Goal: Transaction & Acquisition: Purchase product/service

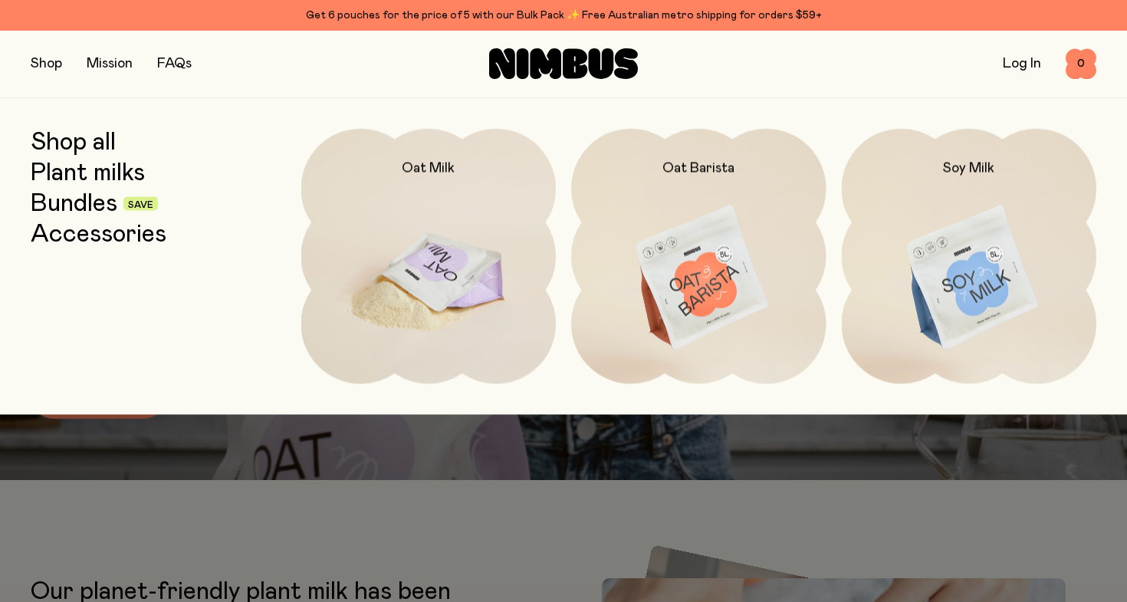
scroll to position [153, 0]
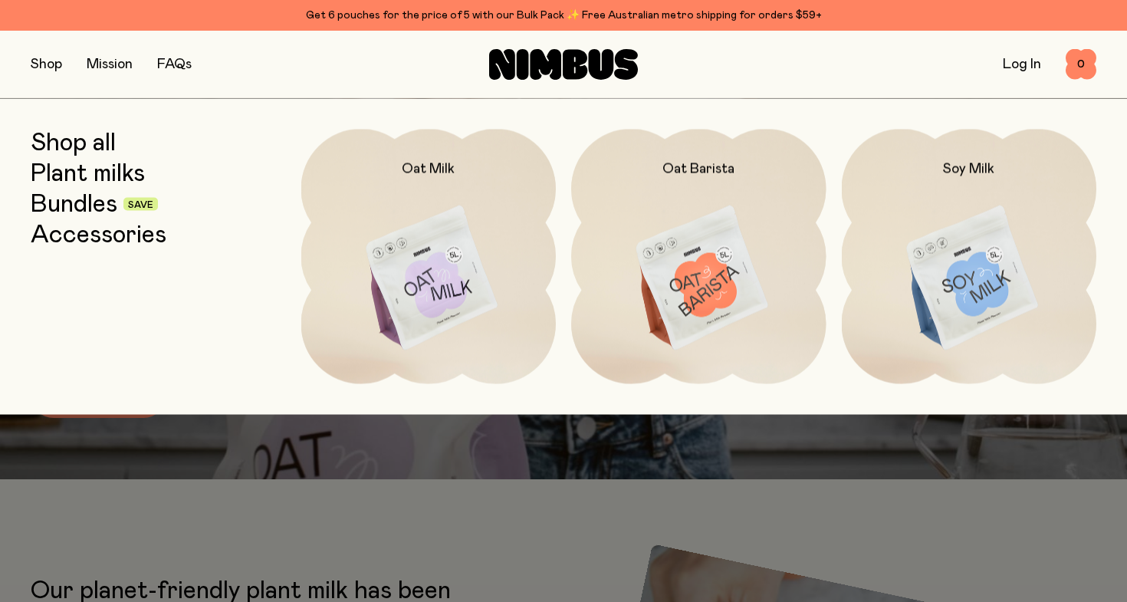
click at [64, 202] on link "Bundles" at bounding box center [74, 204] width 87 height 28
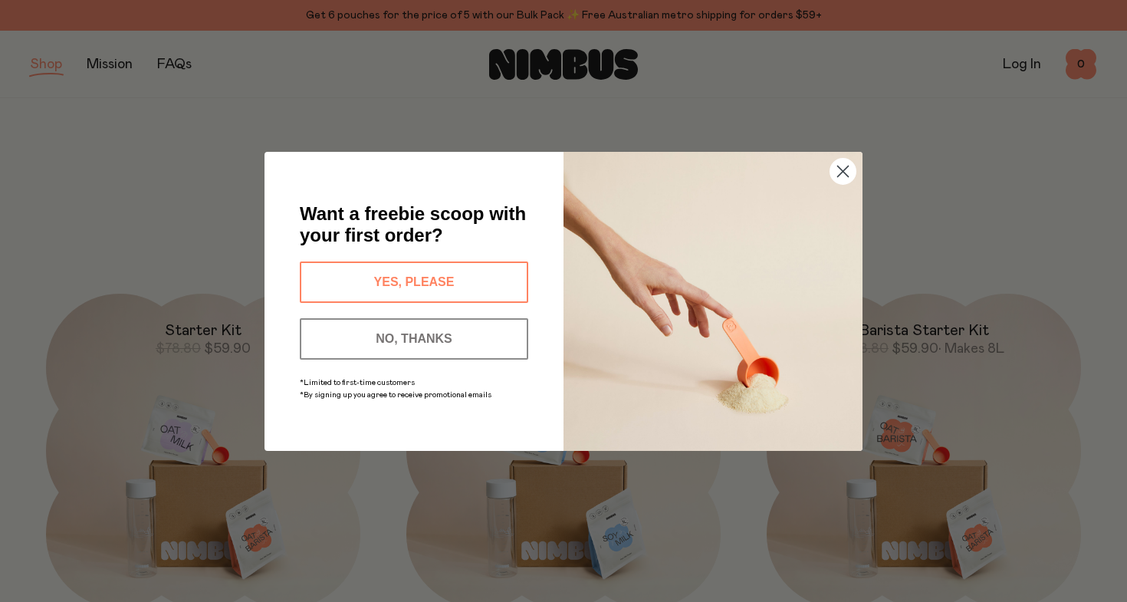
scroll to position [32, 0]
click at [458, 285] on button "YES, PLEASE" at bounding box center [414, 281] width 228 height 41
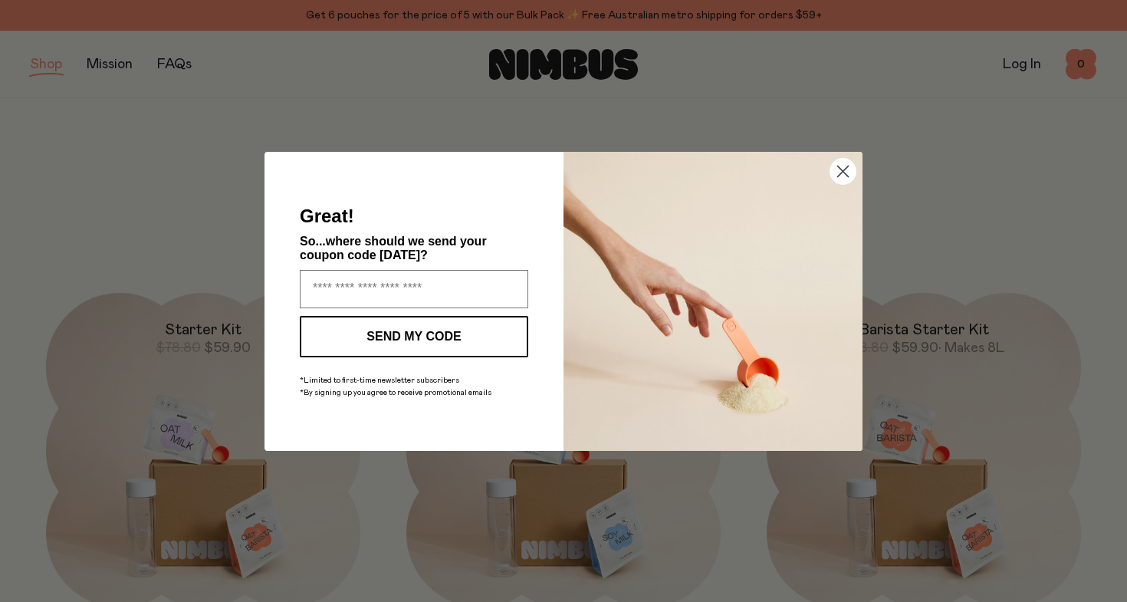
click at [458, 285] on input "Enter your email address" at bounding box center [414, 289] width 228 height 38
type input "**********"
click at [461, 340] on button "SEND MY CODE" at bounding box center [414, 336] width 228 height 41
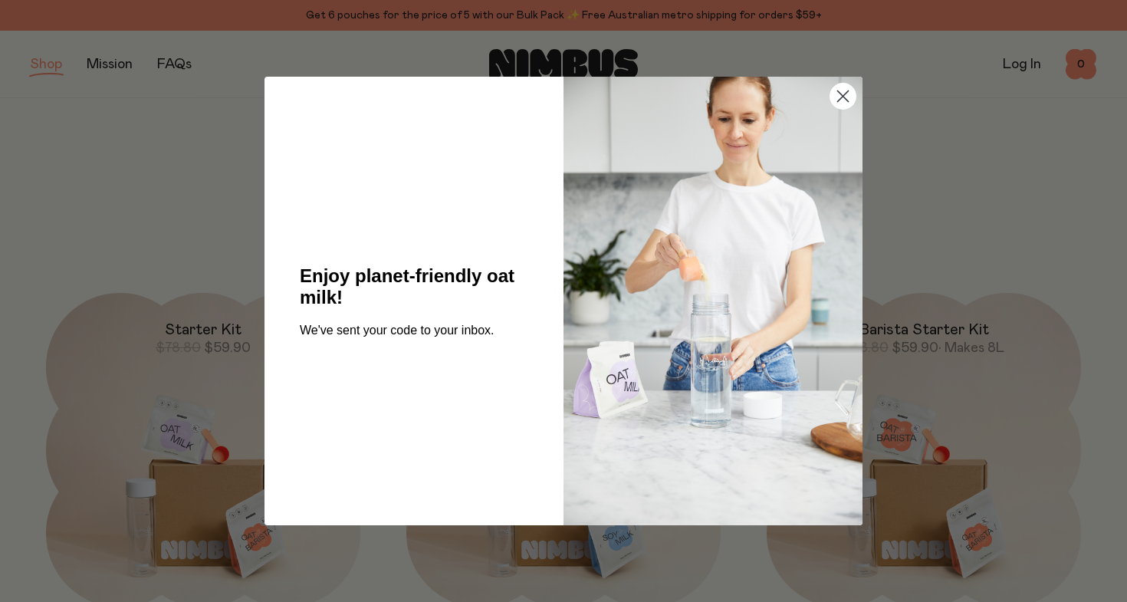
click at [848, 96] on circle "Close dialog" at bounding box center [842, 96] width 25 height 25
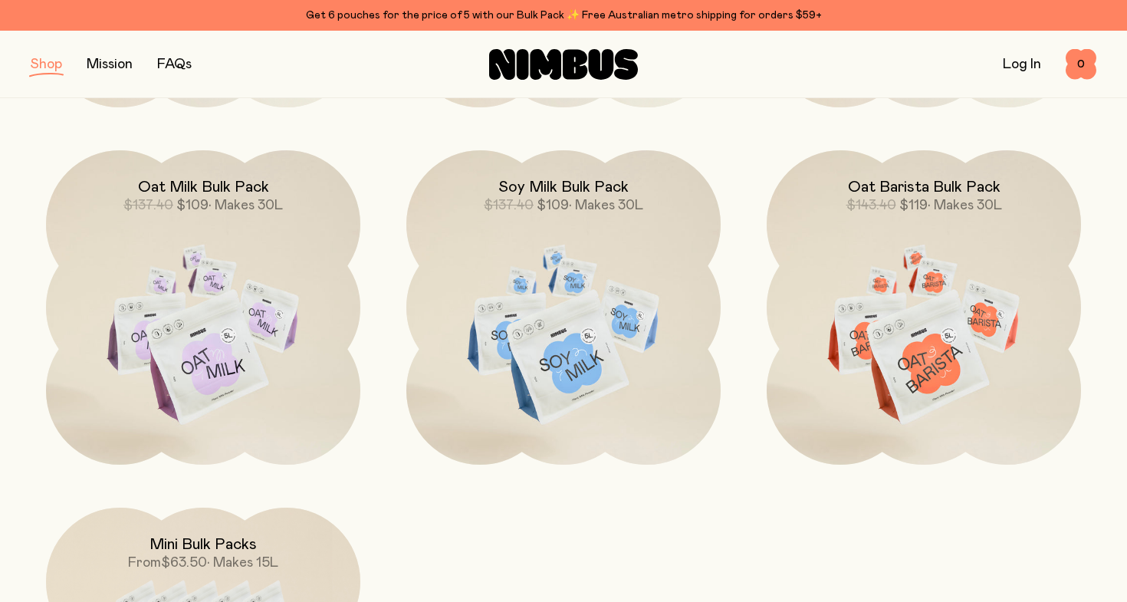
scroll to position [508, 0]
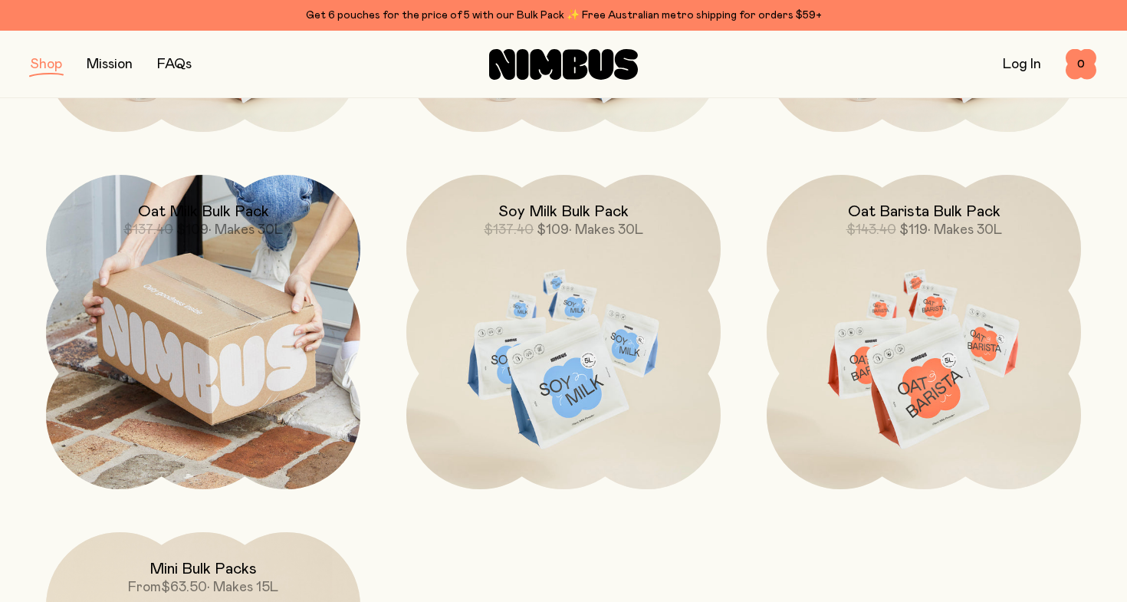
click at [259, 223] on span "• Makes 30L" at bounding box center [246, 230] width 74 height 14
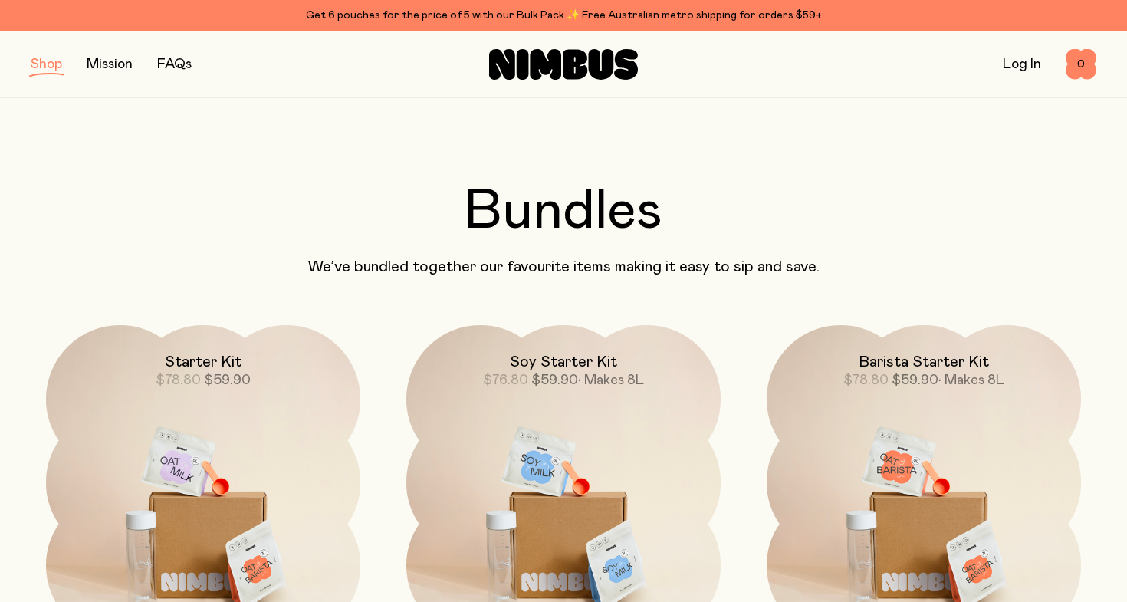
scroll to position [508, 0]
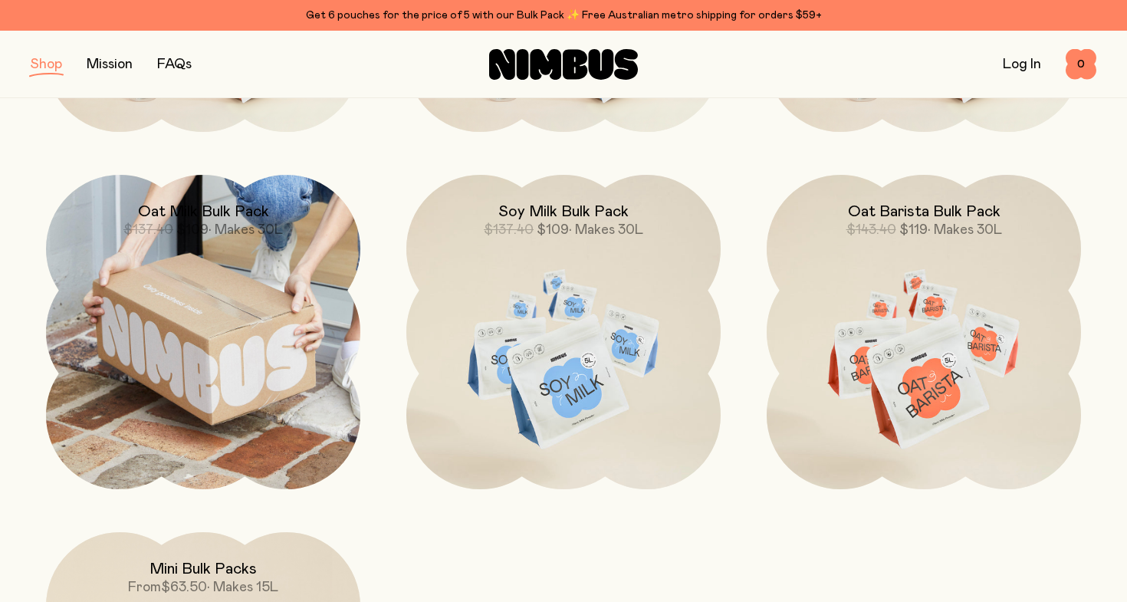
click at [265, 277] on img at bounding box center [203, 332] width 314 height 314
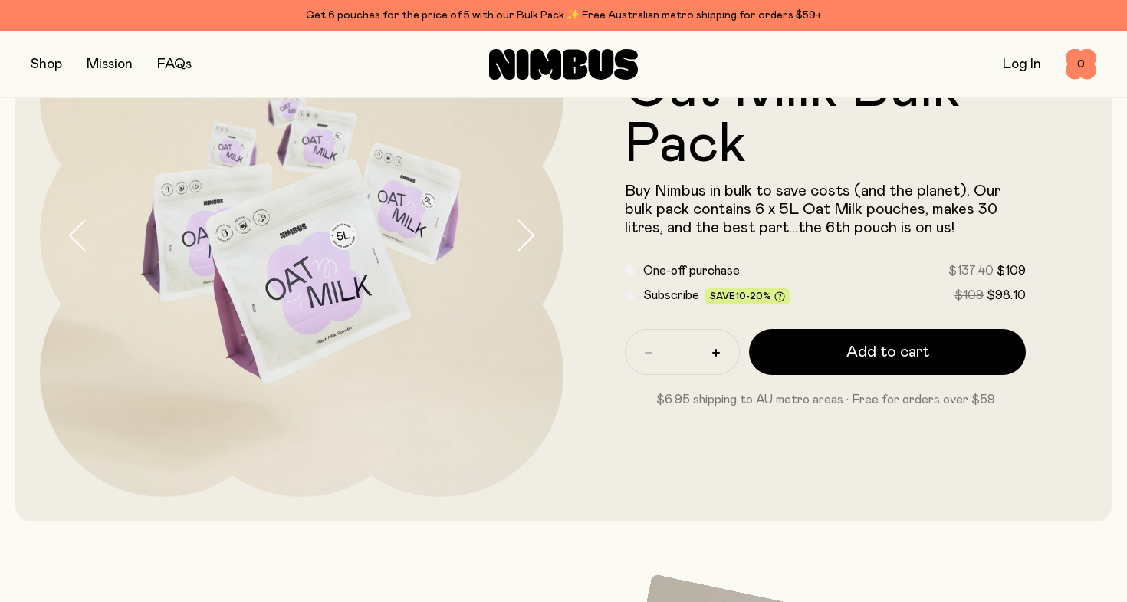
scroll to position [172, 0]
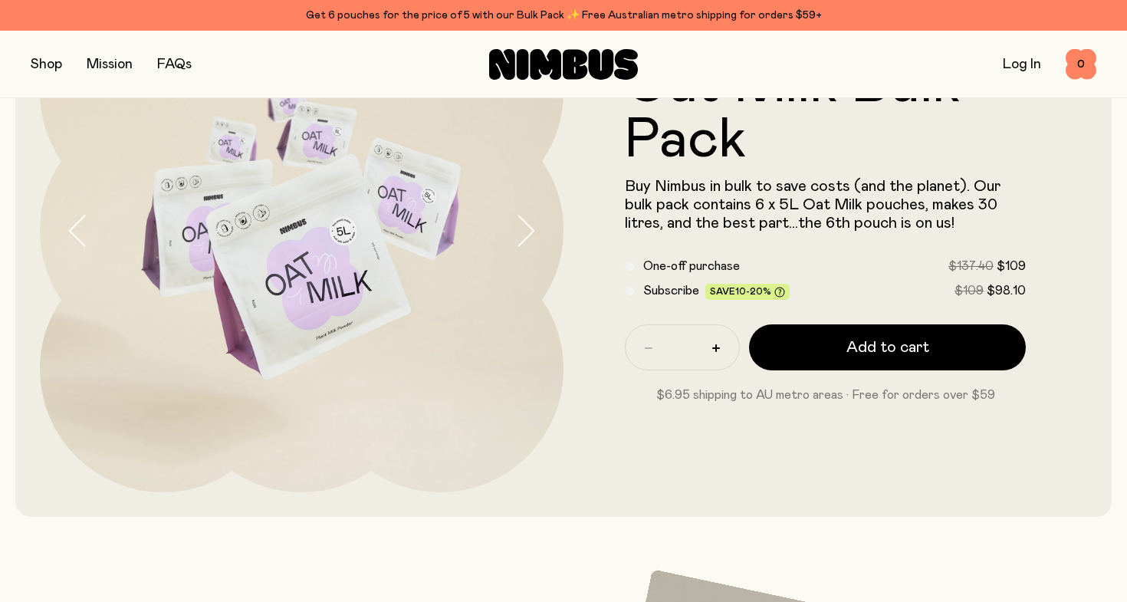
click at [673, 288] on span "Subscribe" at bounding box center [671, 290] width 56 height 12
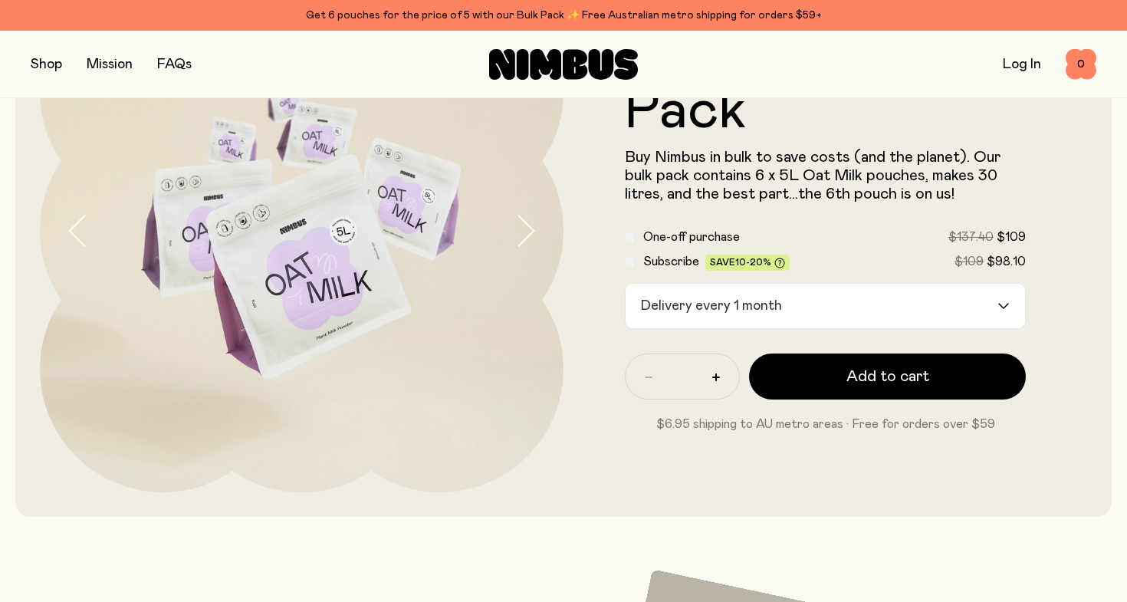
click at [756, 301] on div "Delivery every 1 month" at bounding box center [812, 306] width 372 height 44
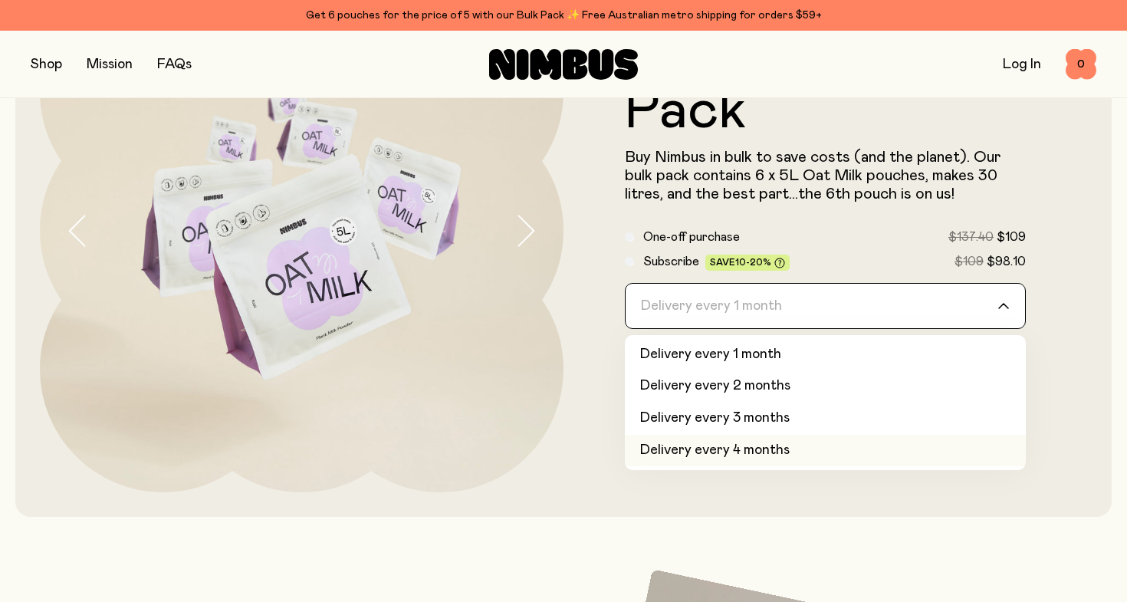
click at [747, 445] on li "Delivery every 4 months" at bounding box center [825, 451] width 401 height 32
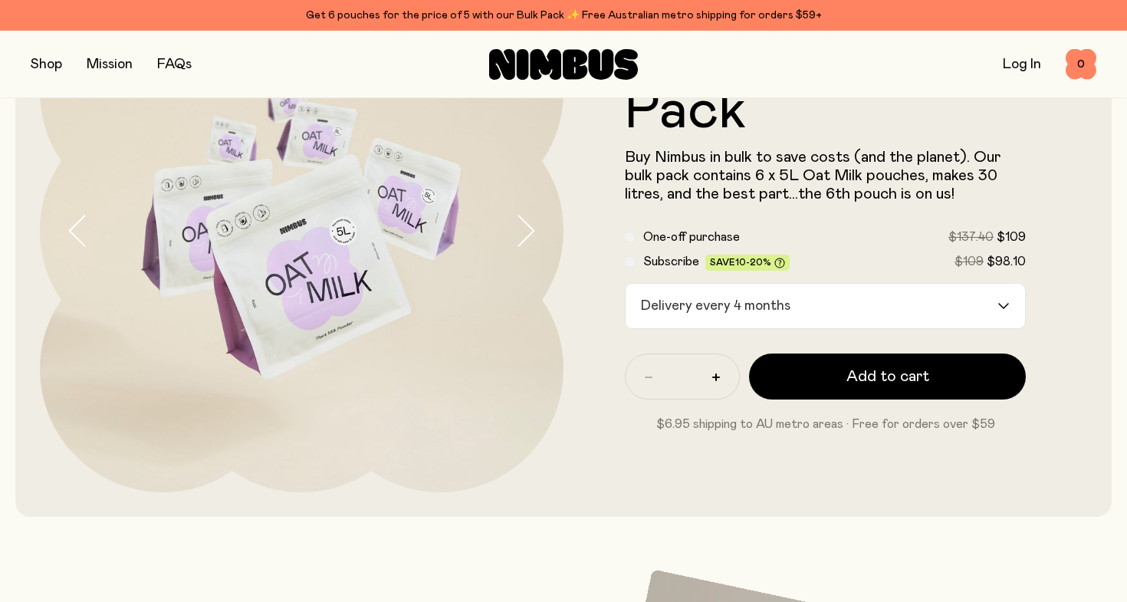
click at [1090, 292] on div "Oat Milk Bulk Pack Buy Nimbus in bulk to save costs (and the planet). Our bulk …" at bounding box center [563, 230] width 1096 height 573
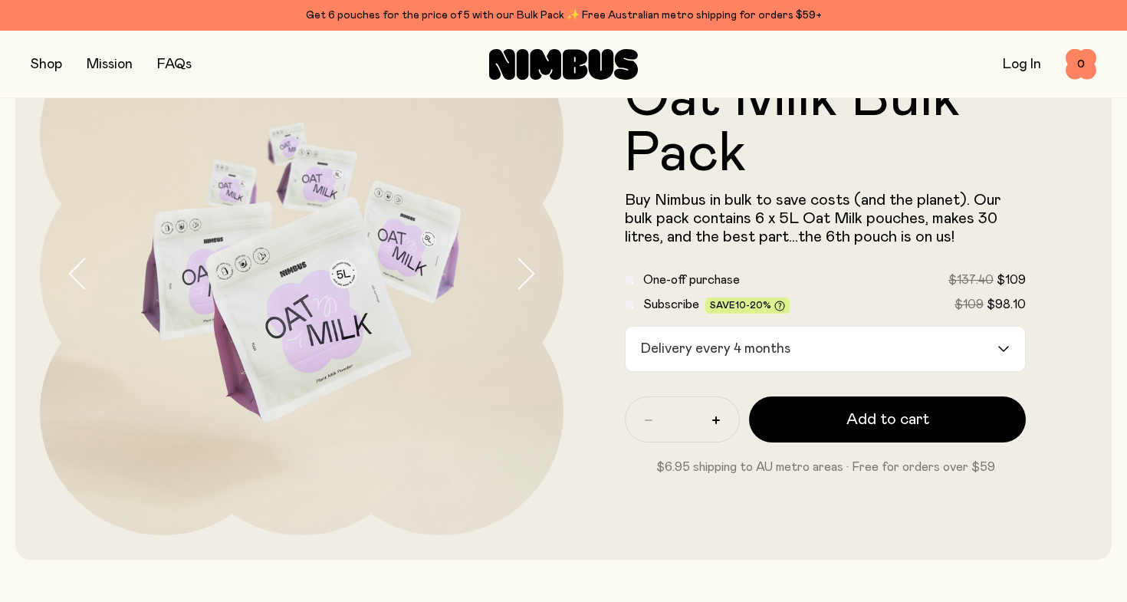
scroll to position [96, 0]
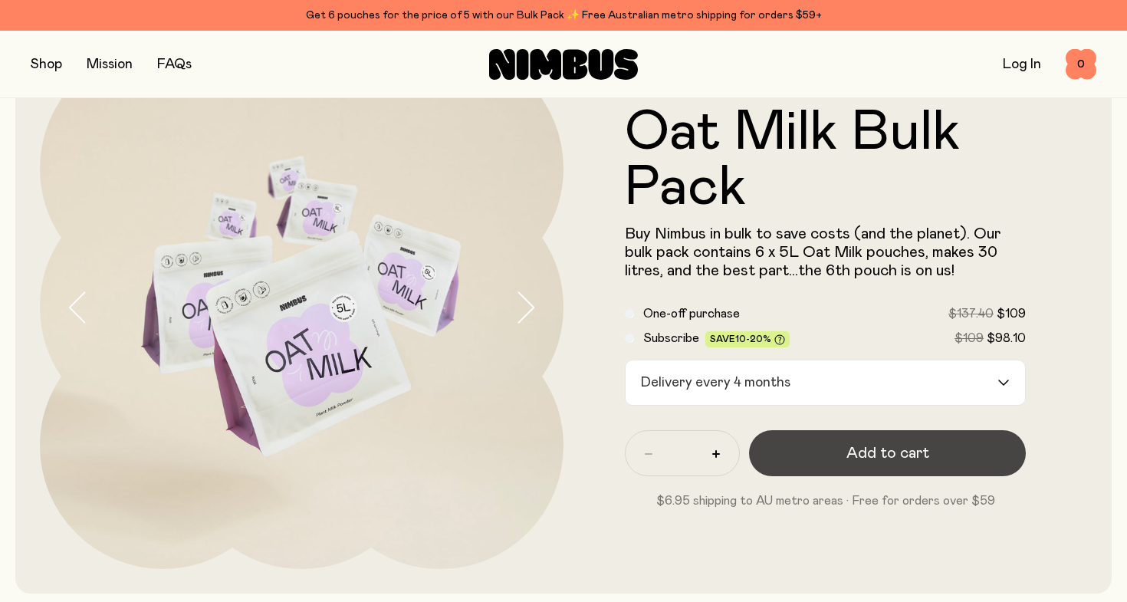
click at [885, 469] on button "Add to cart" at bounding box center [887, 453] width 277 height 46
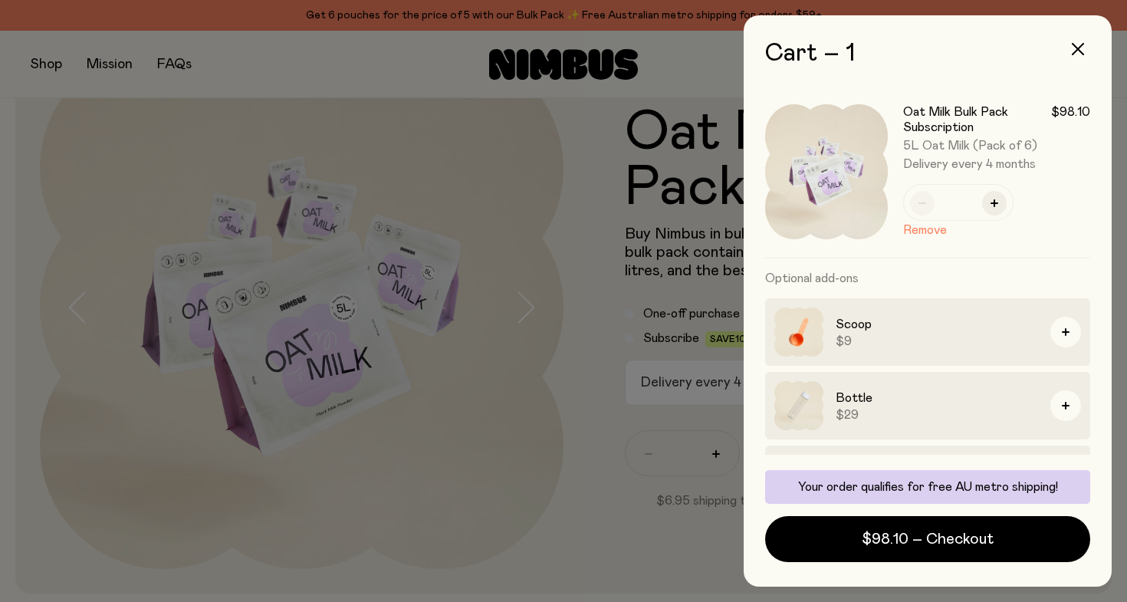
scroll to position [58, 0]
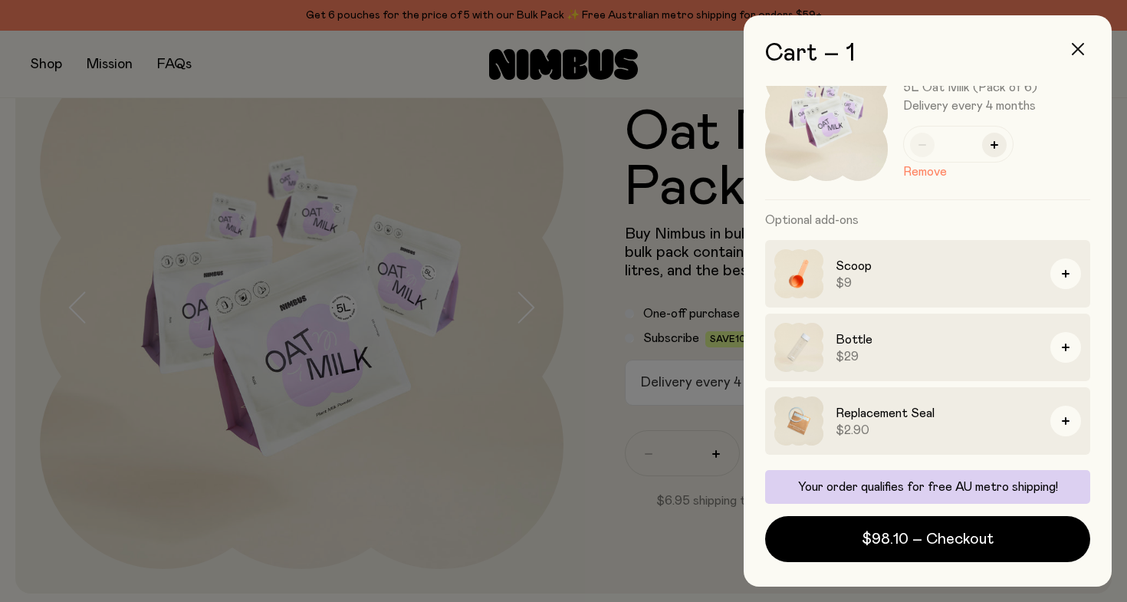
click at [1082, 44] on icon "button" at bounding box center [1078, 49] width 12 height 12
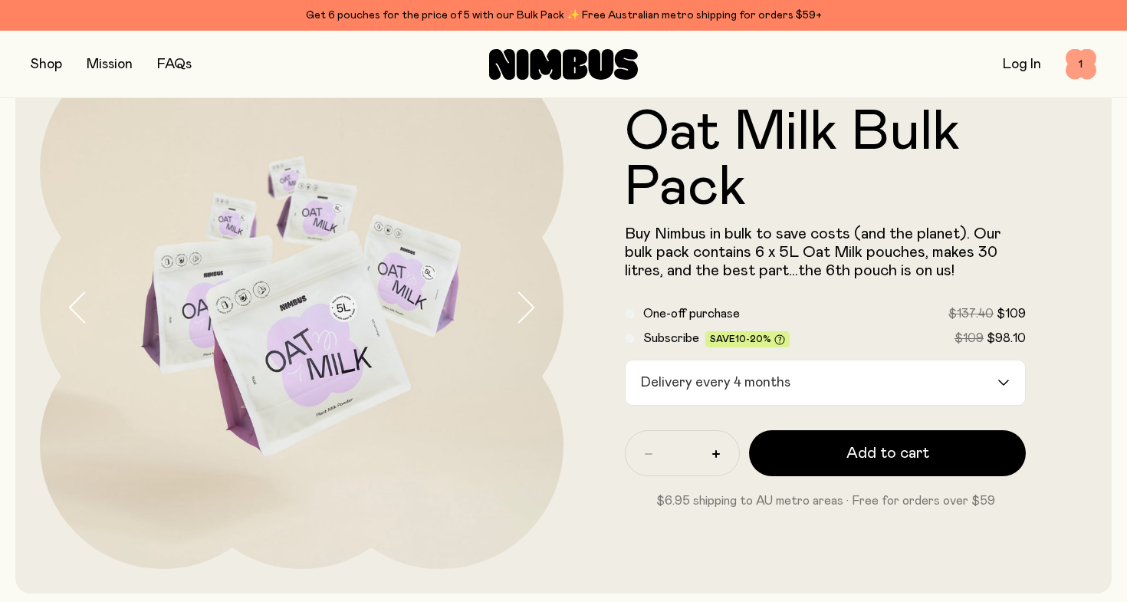
click at [1075, 67] on span "1" at bounding box center [1081, 64] width 31 height 31
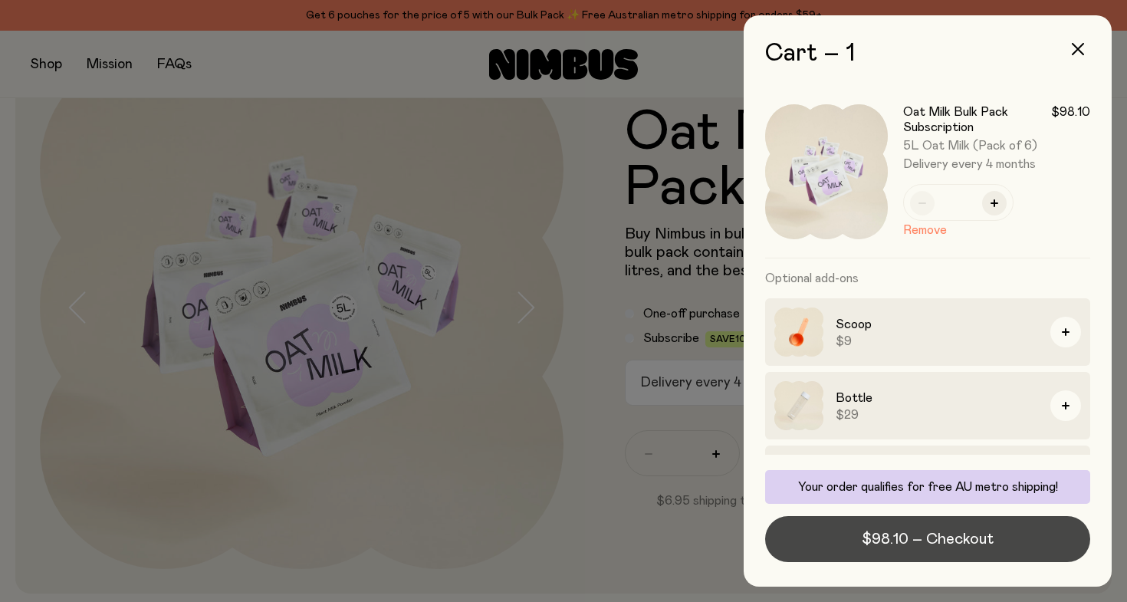
click at [909, 546] on span "$98.10 – Checkout" at bounding box center [928, 538] width 132 height 21
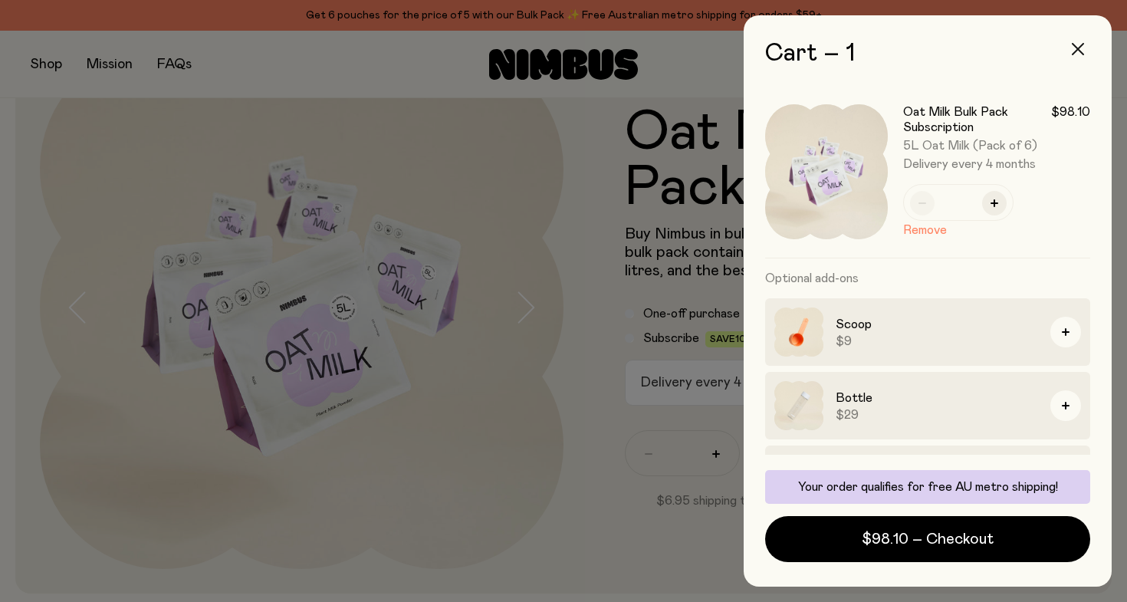
click at [1076, 43] on icon "button" at bounding box center [1078, 49] width 12 height 12
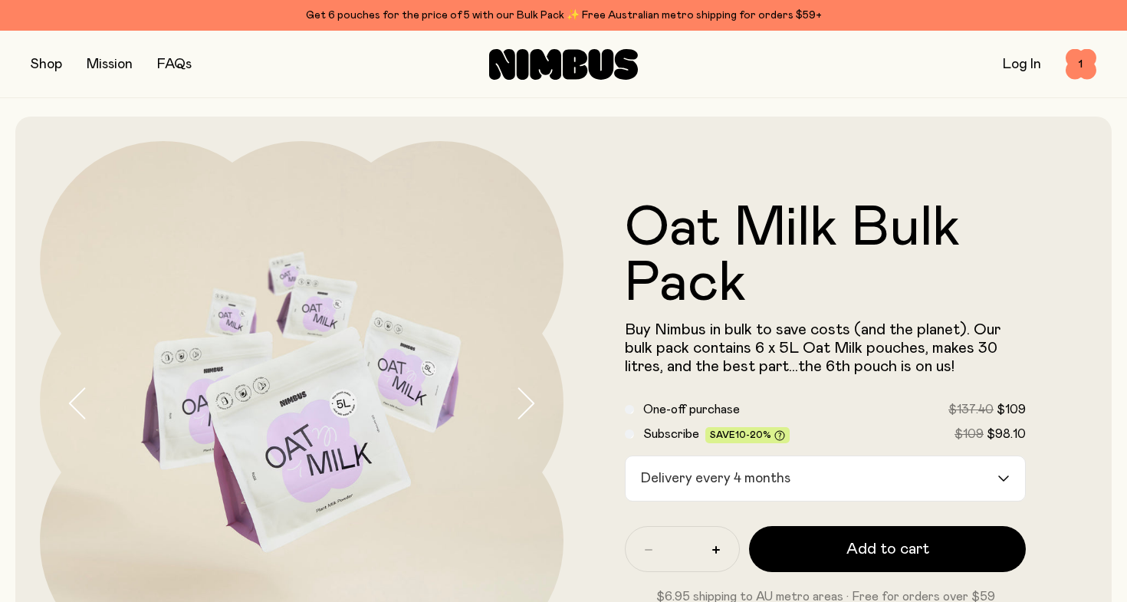
scroll to position [96, 0]
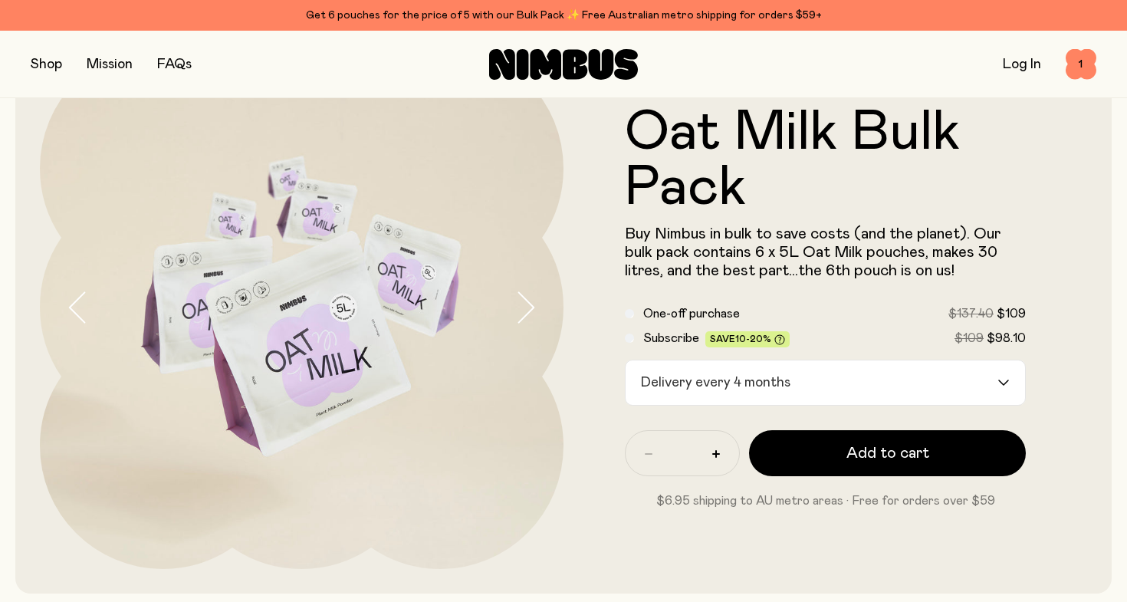
click at [1020, 62] on link "Log In" at bounding box center [1022, 64] width 38 height 14
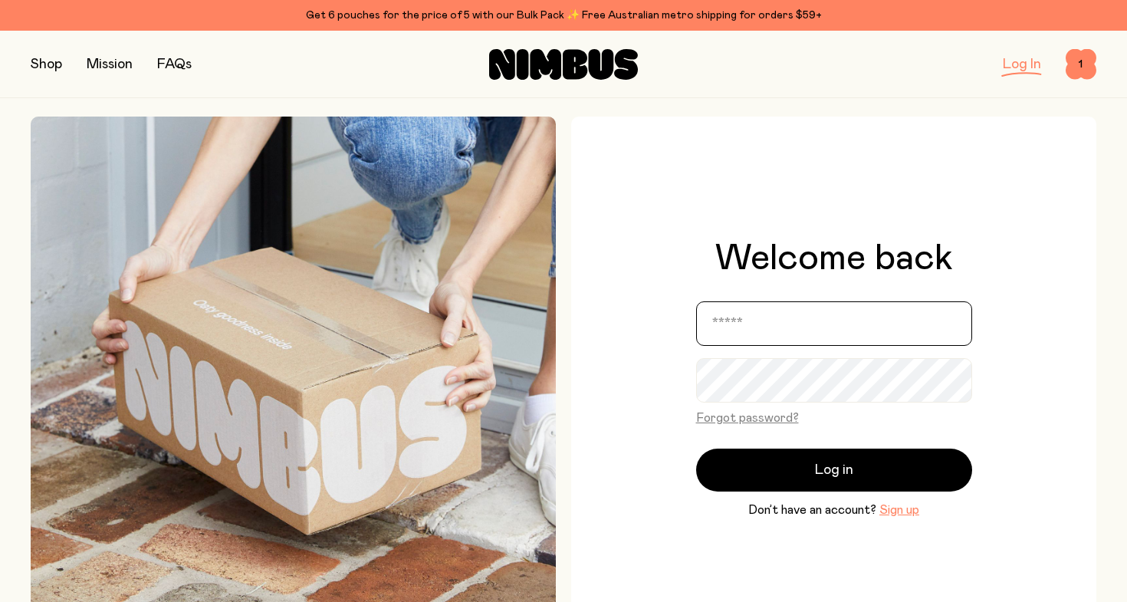
click at [770, 329] on input "email" at bounding box center [834, 323] width 276 height 44
click at [895, 513] on button "Sign up" at bounding box center [899, 510] width 40 height 18
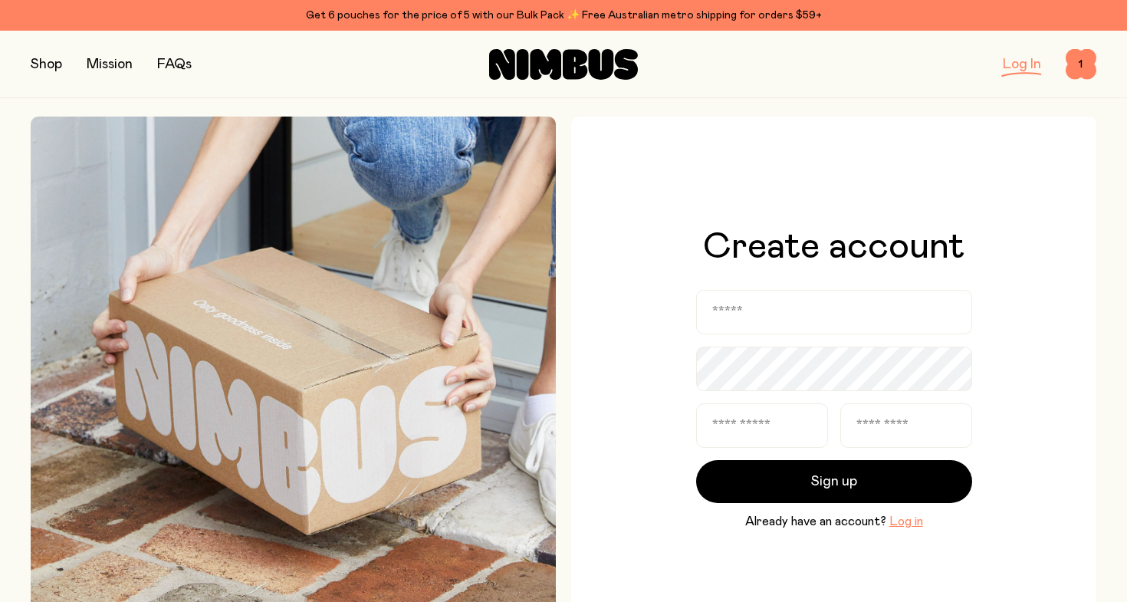
click at [833, 335] on form "Sign up Already have an account? Log in" at bounding box center [834, 410] width 276 height 241
click at [831, 329] on input "email" at bounding box center [834, 312] width 276 height 44
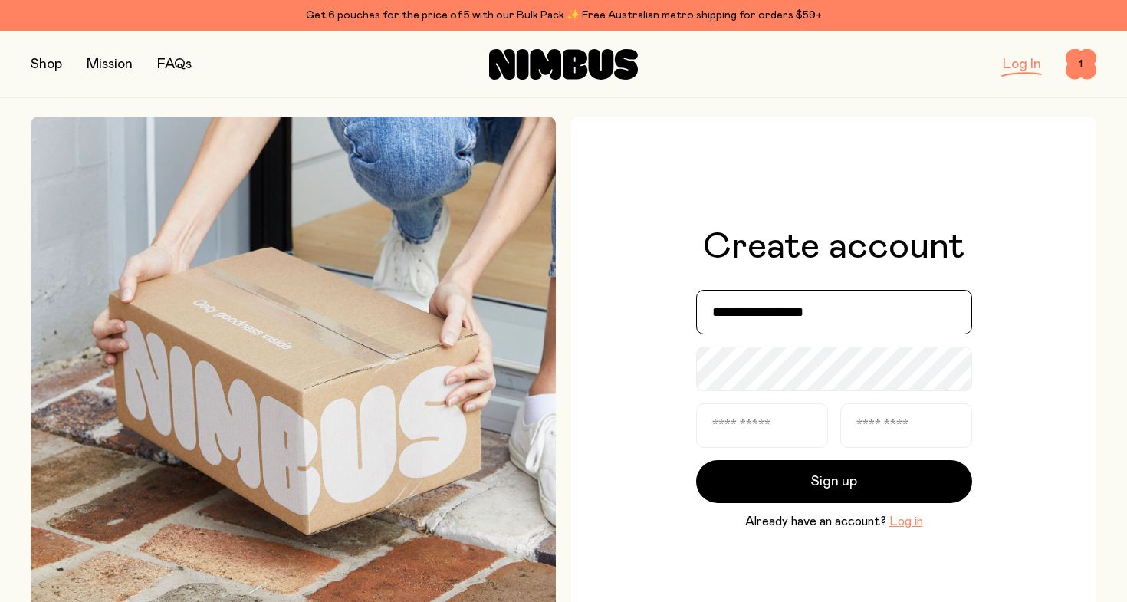
type input "**********"
click at [784, 422] on input "text" at bounding box center [762, 425] width 132 height 44
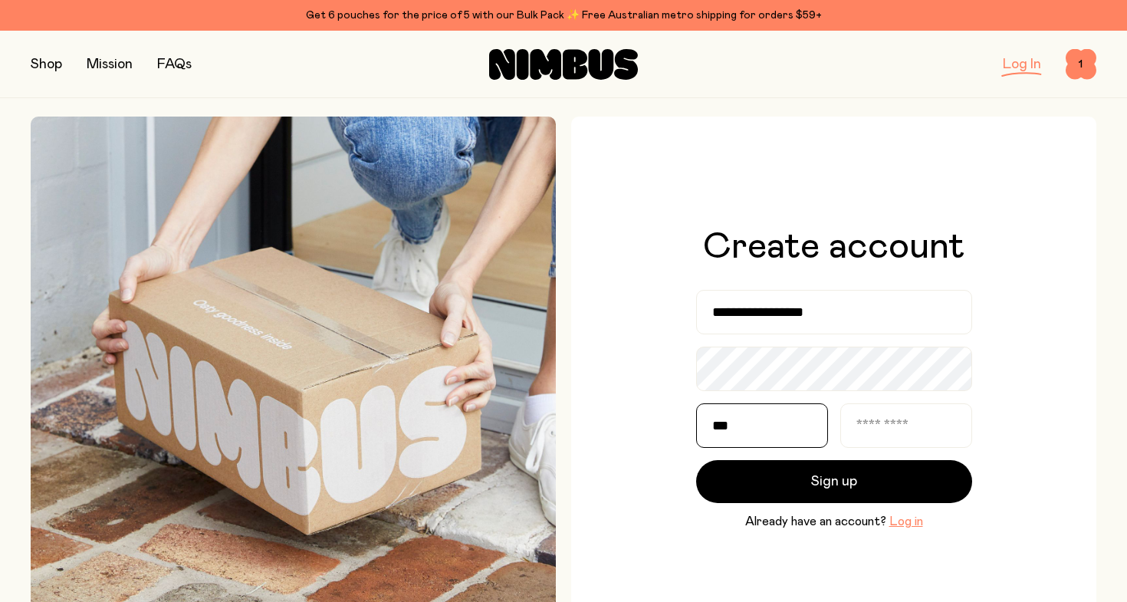
type input "***"
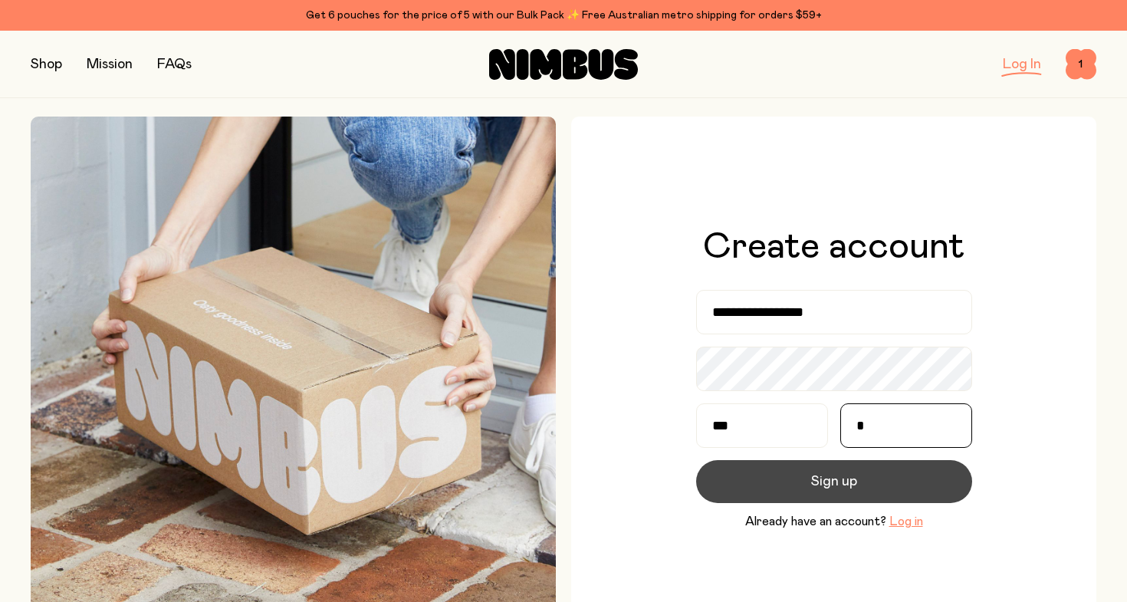
type input "*"
click at [787, 493] on button "Sign up" at bounding box center [834, 481] width 276 height 43
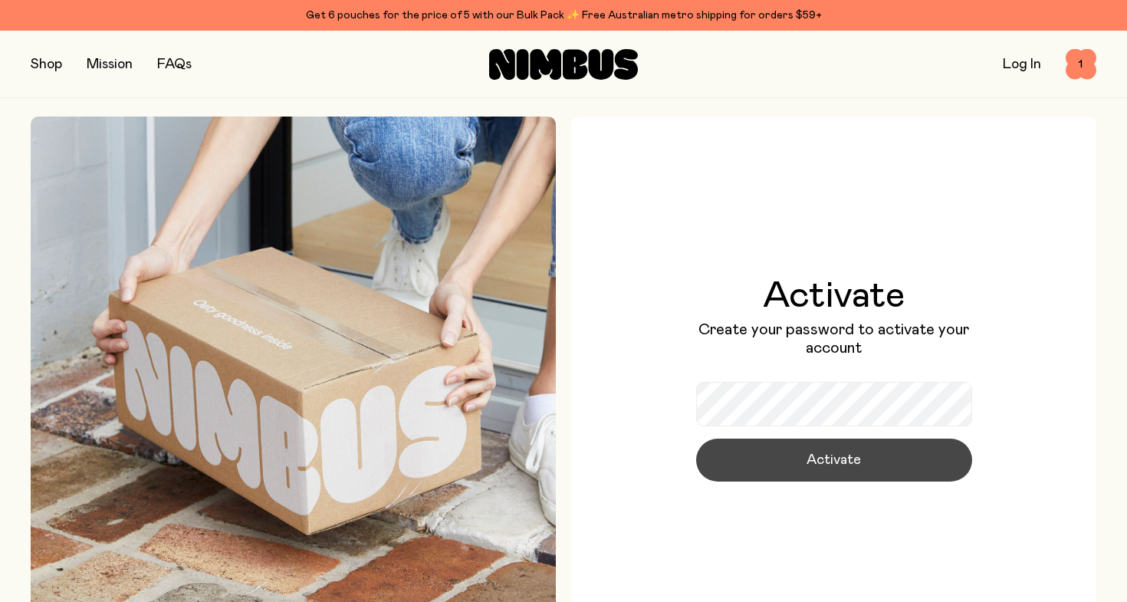
click at [758, 465] on button "Activate" at bounding box center [834, 460] width 276 height 43
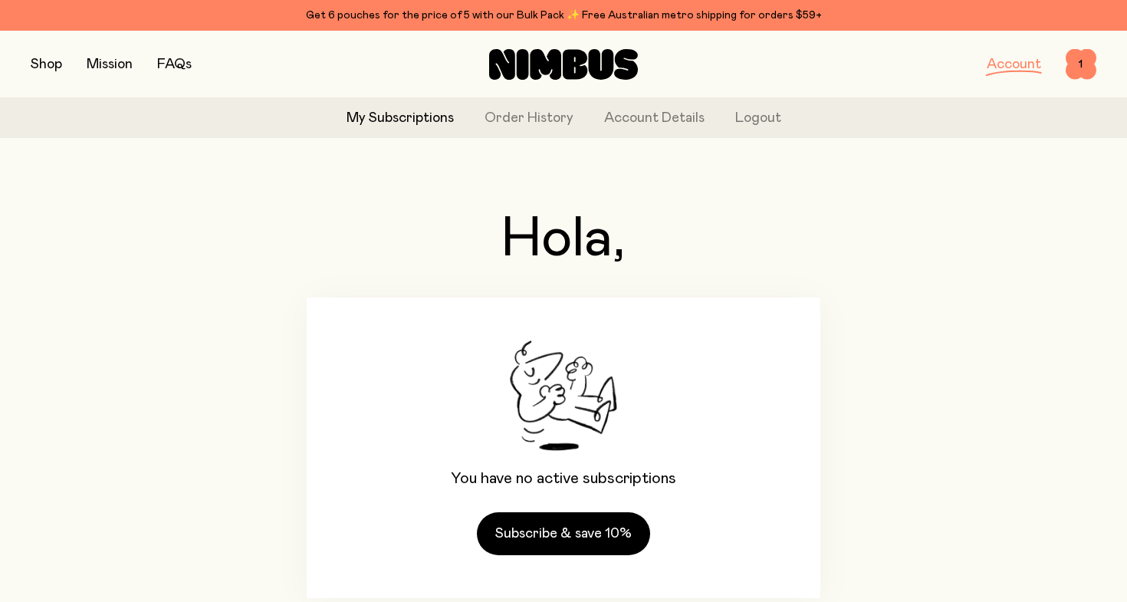
click at [39, 58] on button "button" at bounding box center [46, 64] width 31 height 21
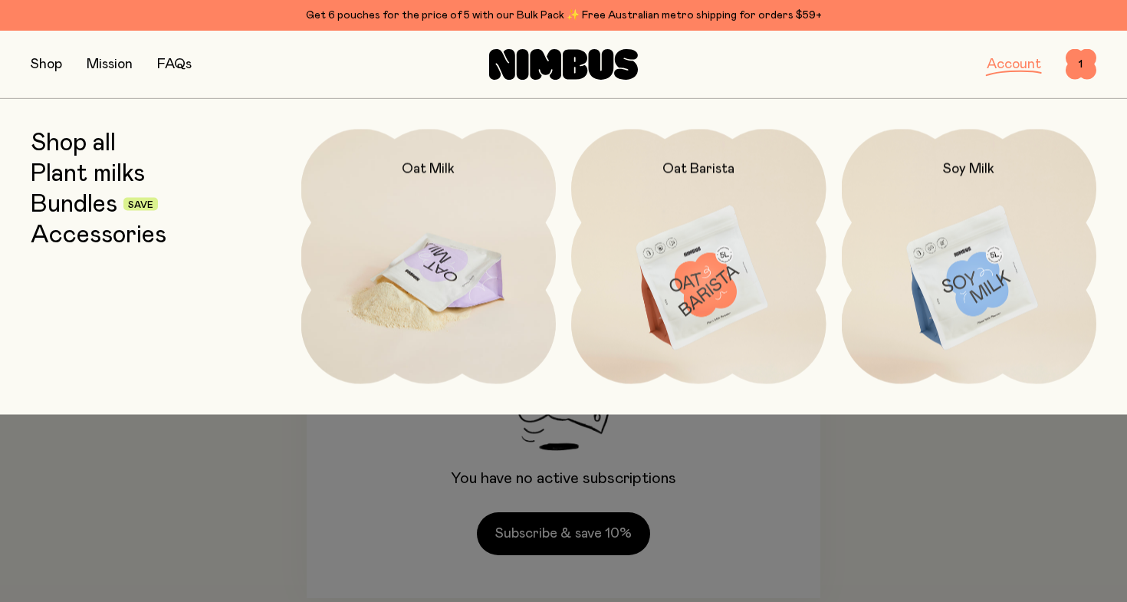
click at [500, 255] on img at bounding box center [428, 279] width 255 height 300
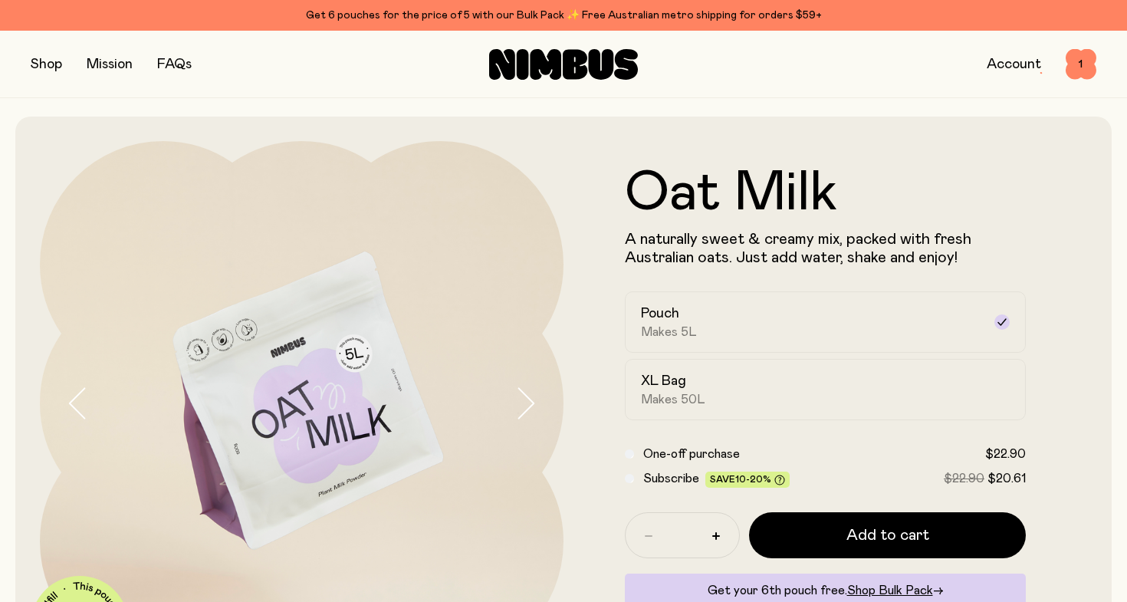
click at [41, 57] on button "button" at bounding box center [46, 64] width 31 height 21
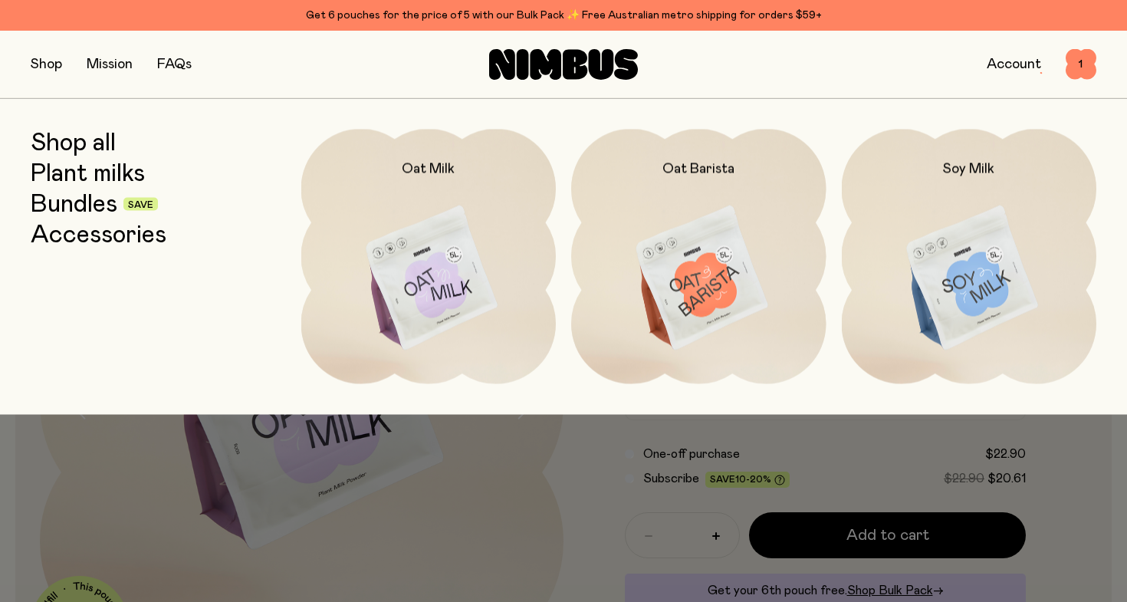
click at [86, 206] on link "Bundles" at bounding box center [74, 204] width 87 height 28
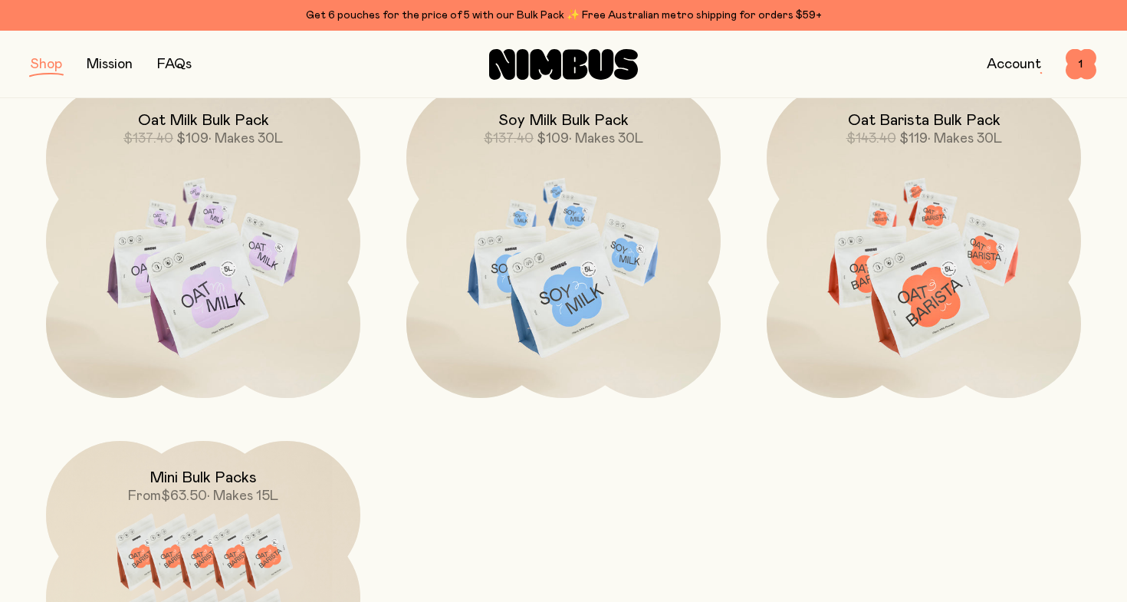
scroll to position [631, 0]
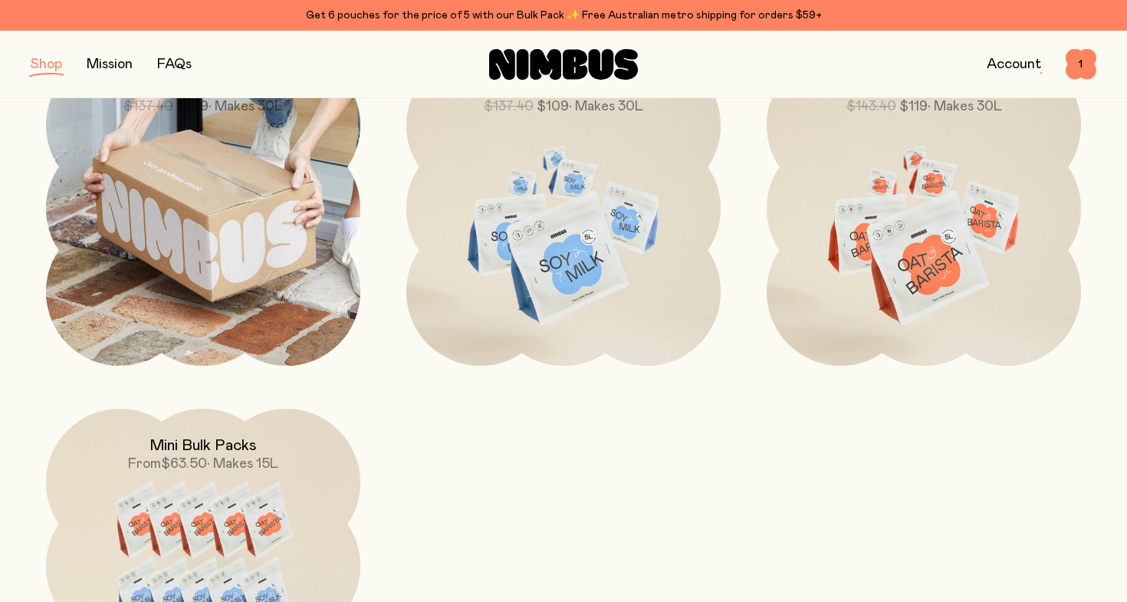
click at [186, 255] on img at bounding box center [203, 208] width 314 height 314
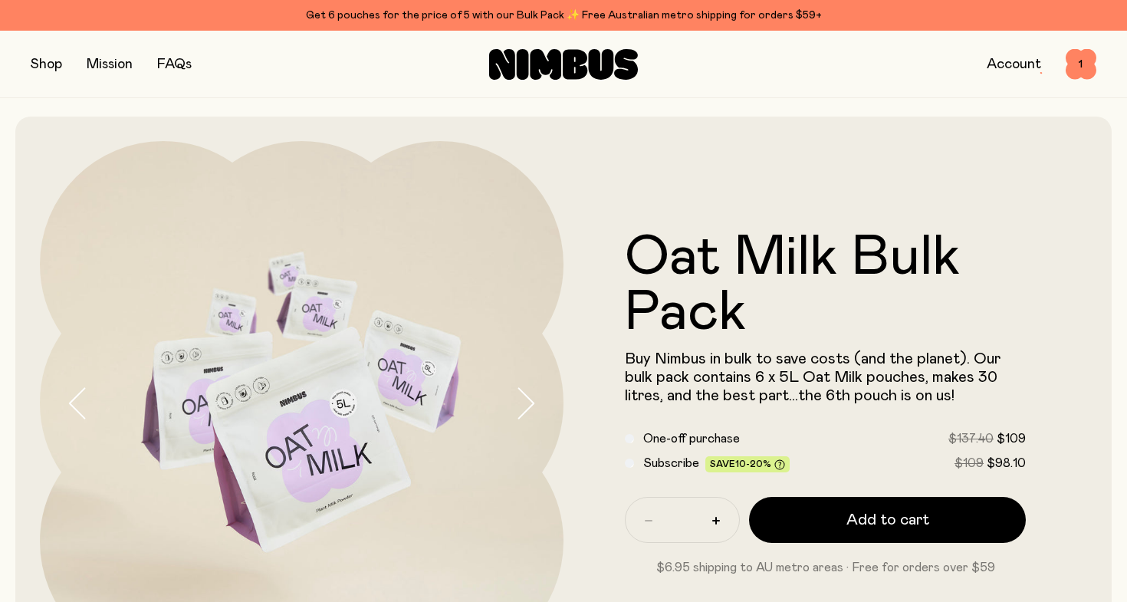
click at [691, 458] on span "Subscribe" at bounding box center [671, 463] width 56 height 12
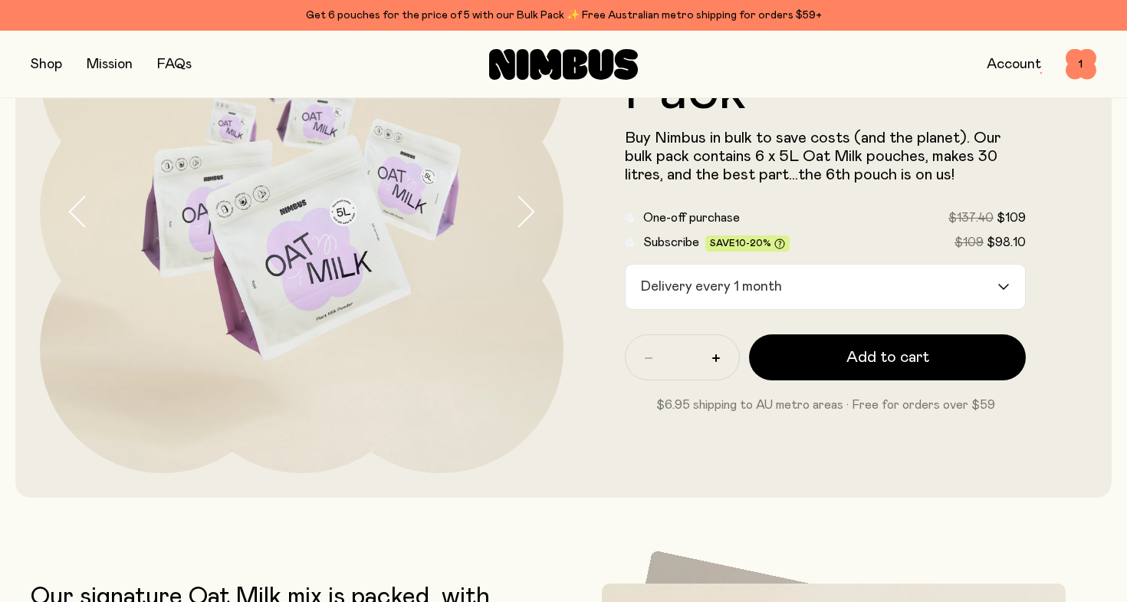
scroll to position [194, 0]
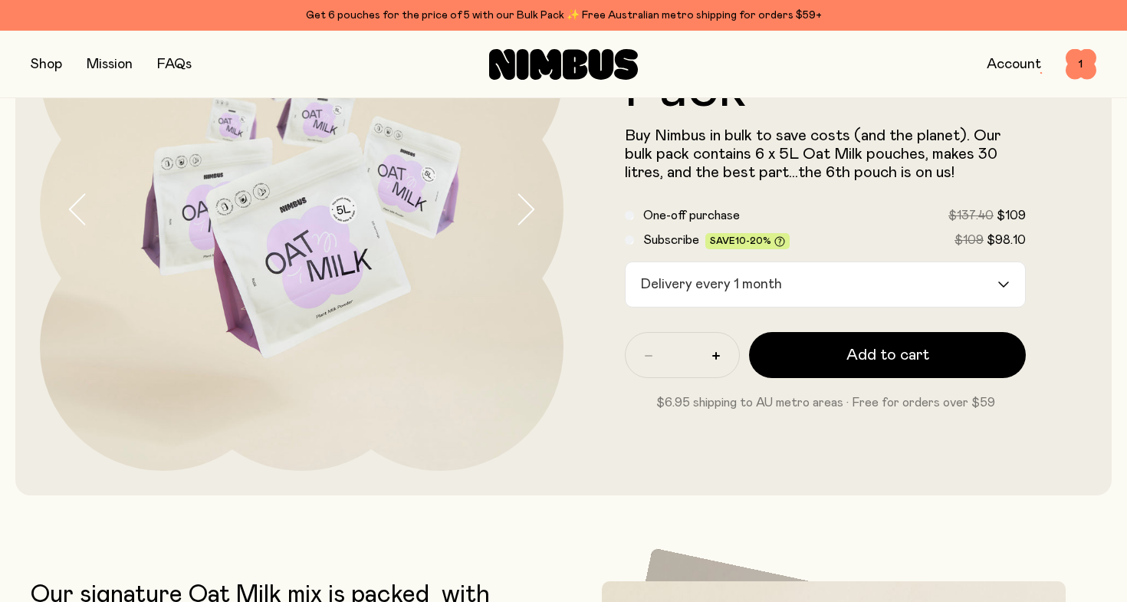
click at [780, 293] on div "Delivery every 1 month" at bounding box center [812, 284] width 372 height 44
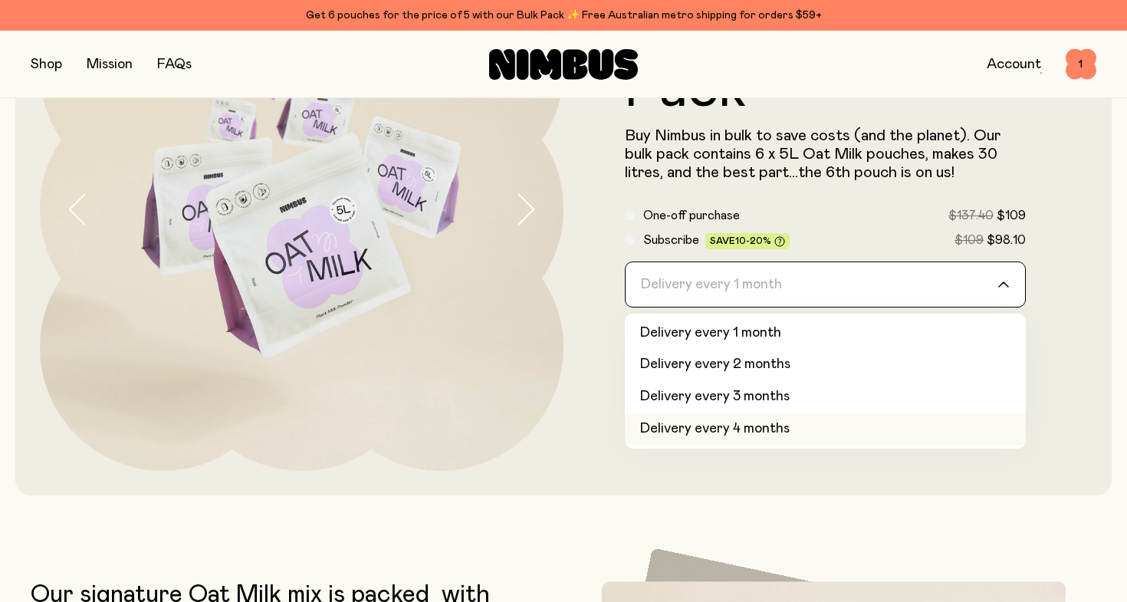
click at [758, 418] on li "Delivery every 4 months" at bounding box center [825, 429] width 401 height 32
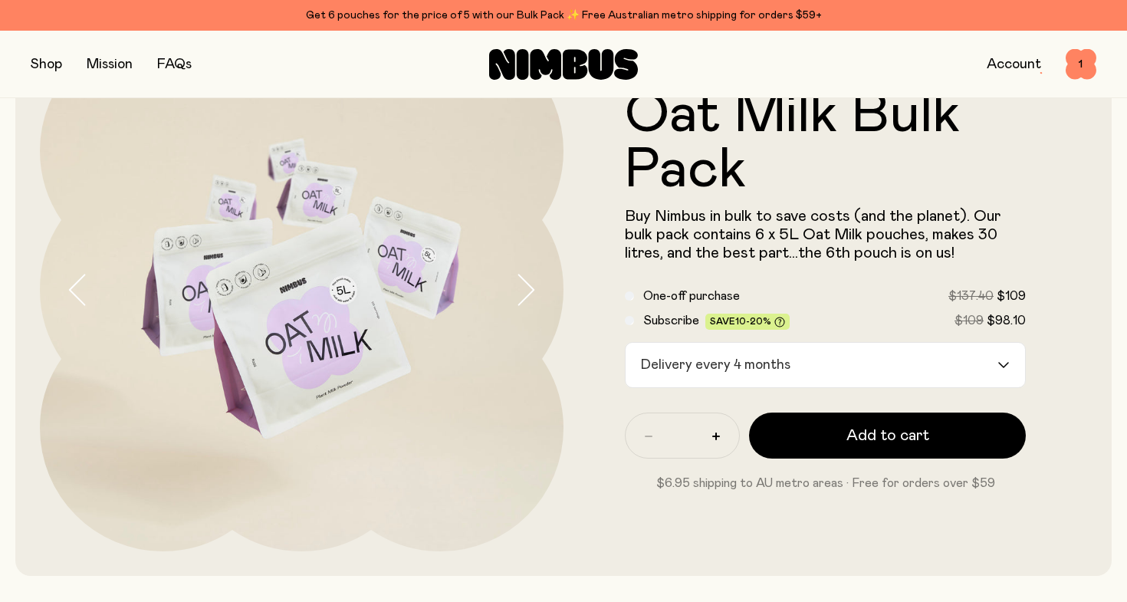
scroll to position [103, 0]
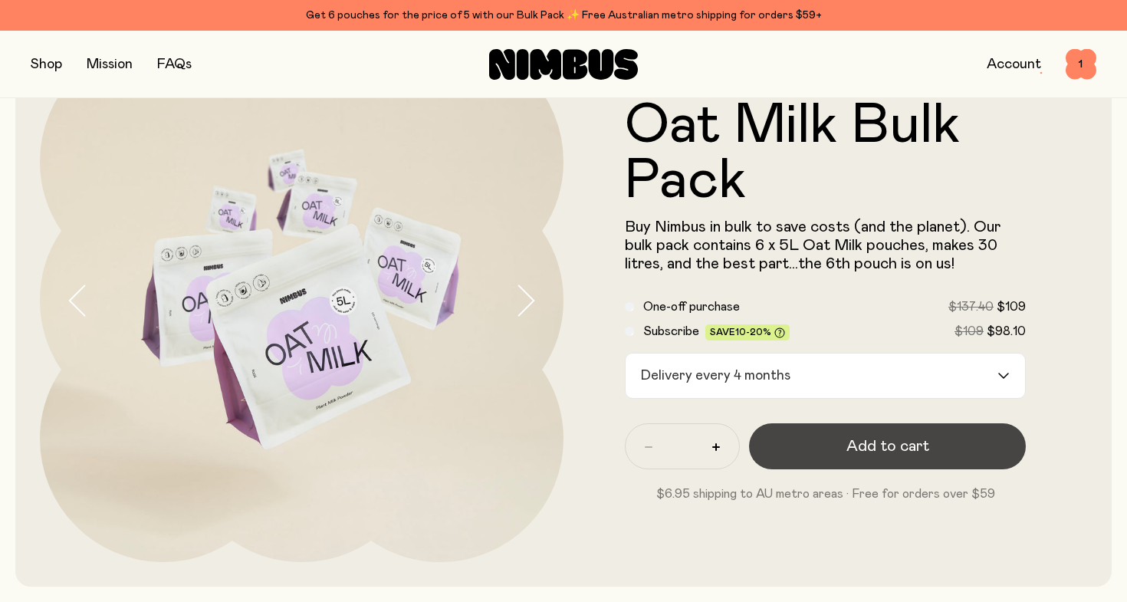
click at [863, 439] on span "Add to cart" at bounding box center [887, 445] width 83 height 21
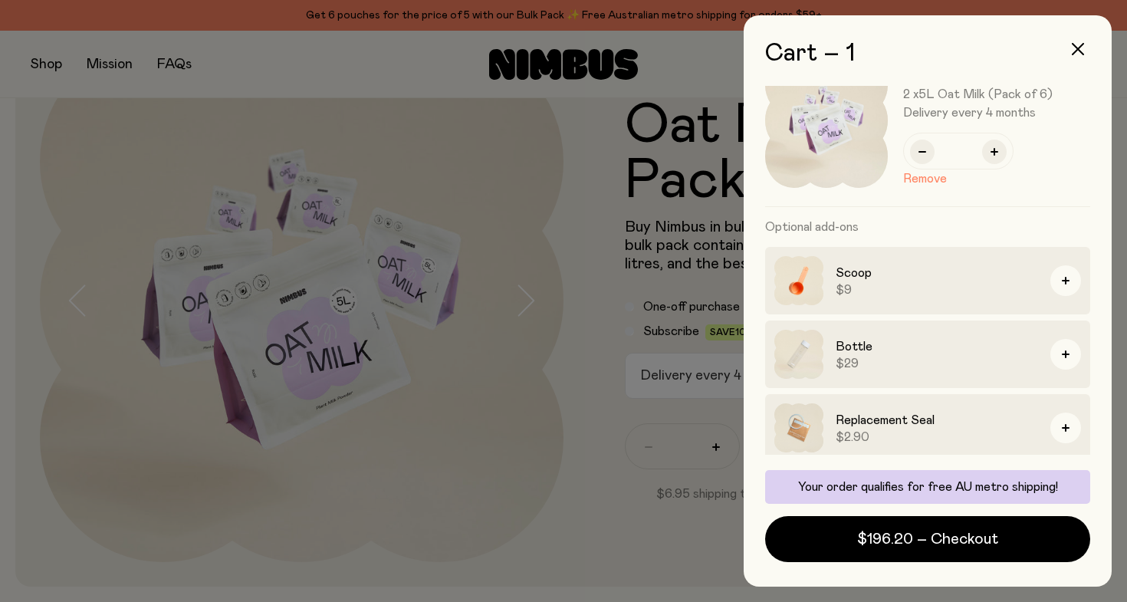
scroll to position [58, 0]
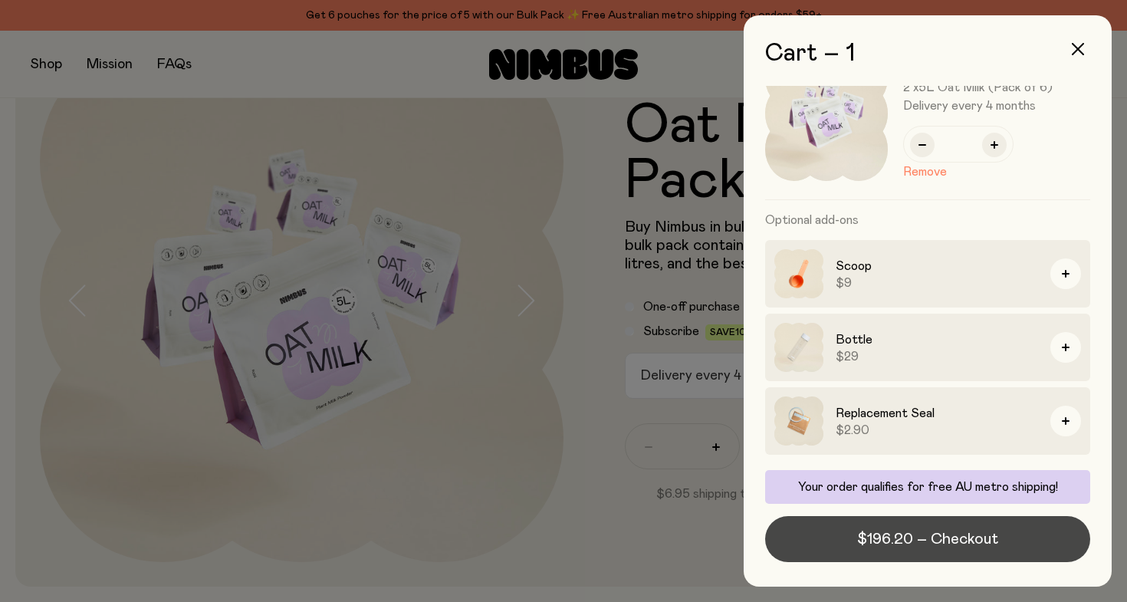
click at [890, 550] on button "$196.20 – Checkout" at bounding box center [927, 539] width 325 height 46
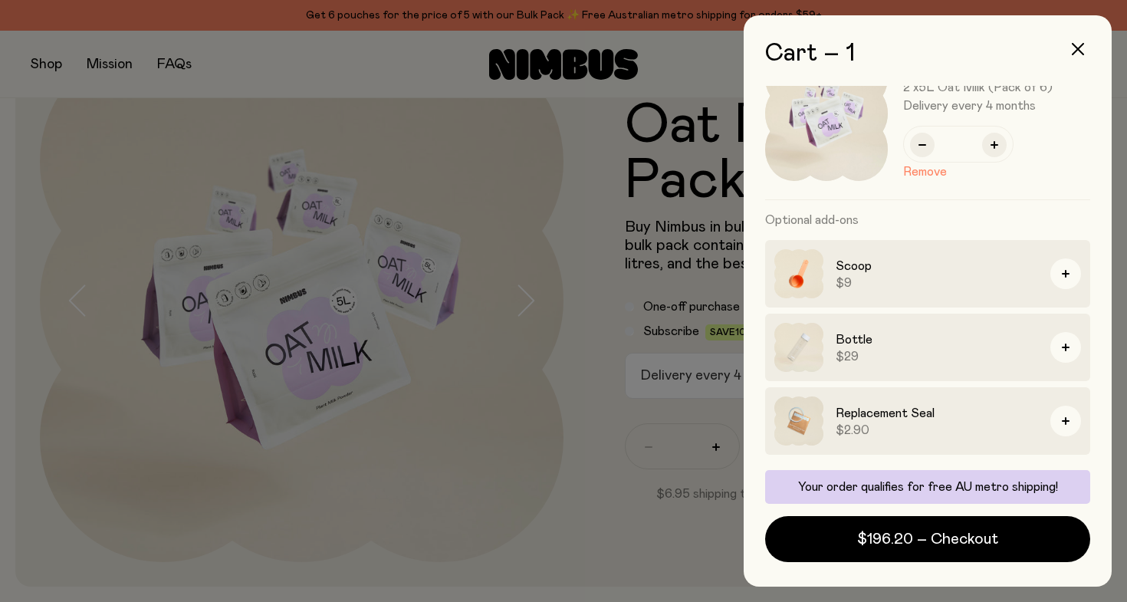
scroll to position [0, 0]
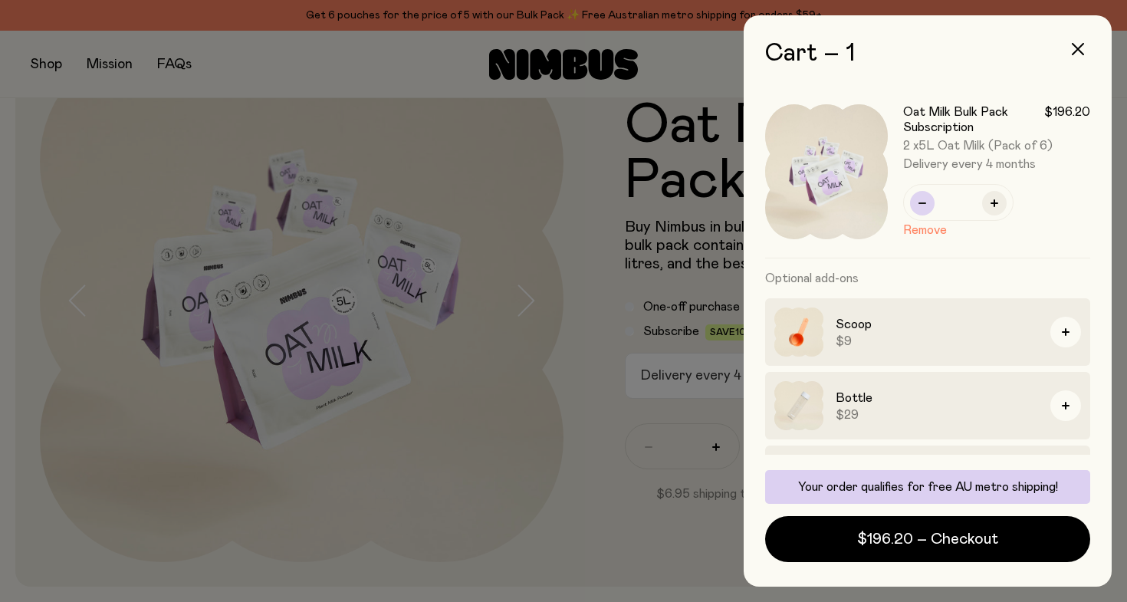
click at [926, 206] on button "button" at bounding box center [922, 203] width 25 height 25
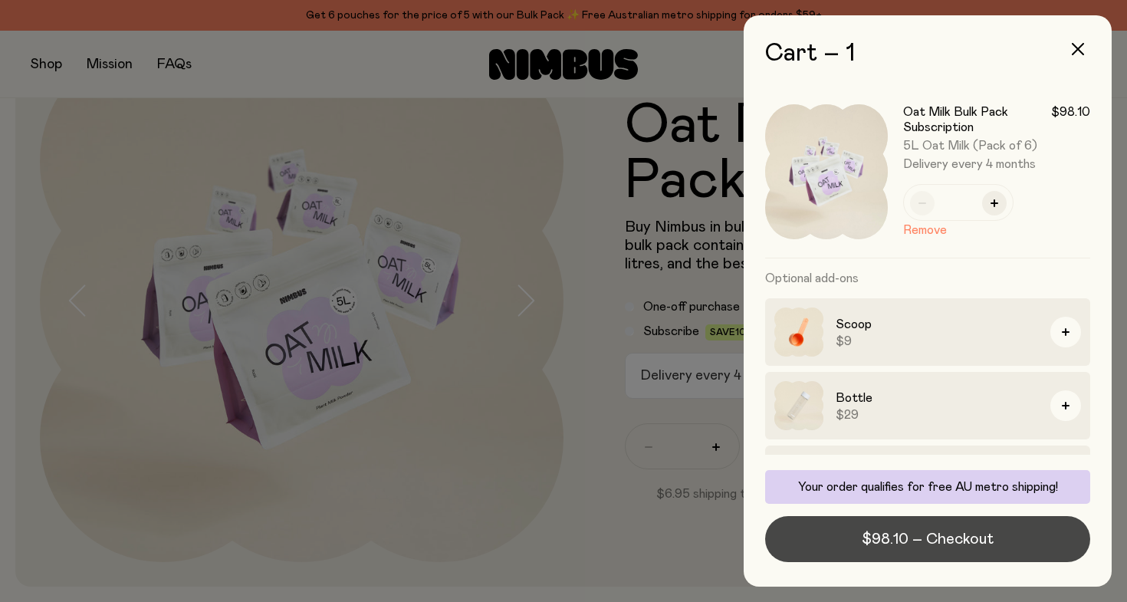
click at [984, 544] on span "$98.10 – Checkout" at bounding box center [928, 538] width 132 height 21
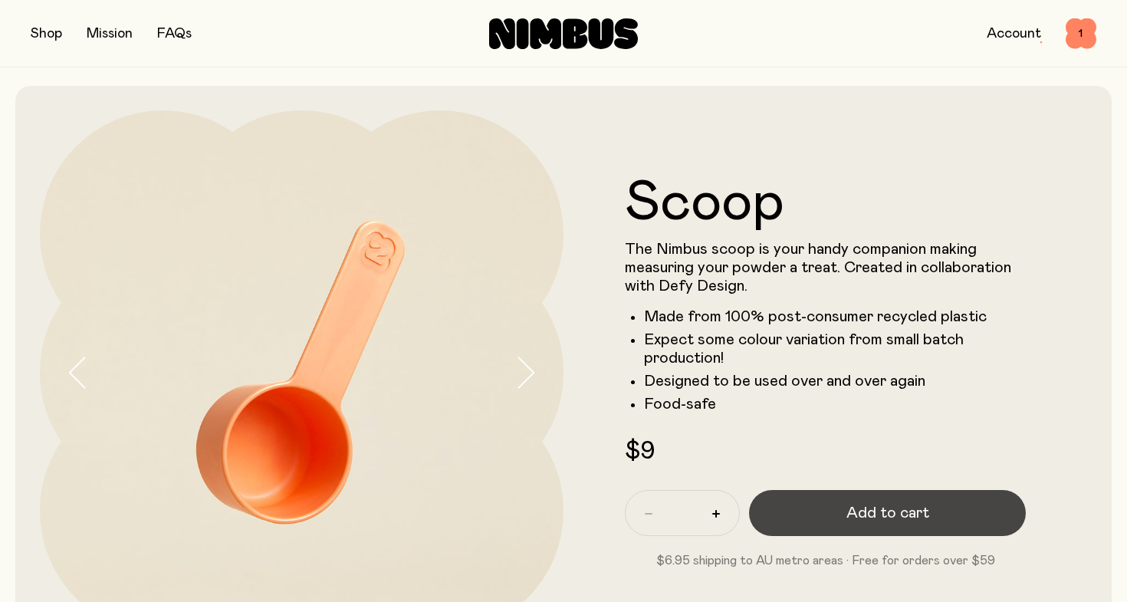
click at [879, 503] on span "Add to cart" at bounding box center [887, 512] width 83 height 21
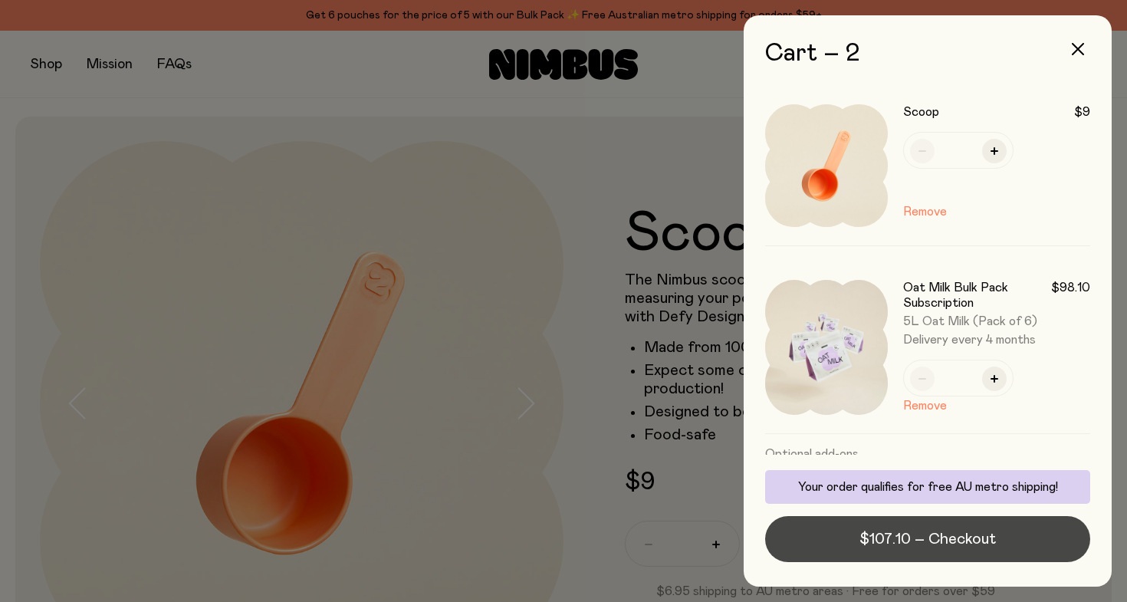
click at [899, 540] on span "$107.10 – Checkout" at bounding box center [927, 538] width 136 height 21
